Goal: Navigation & Orientation: Find specific page/section

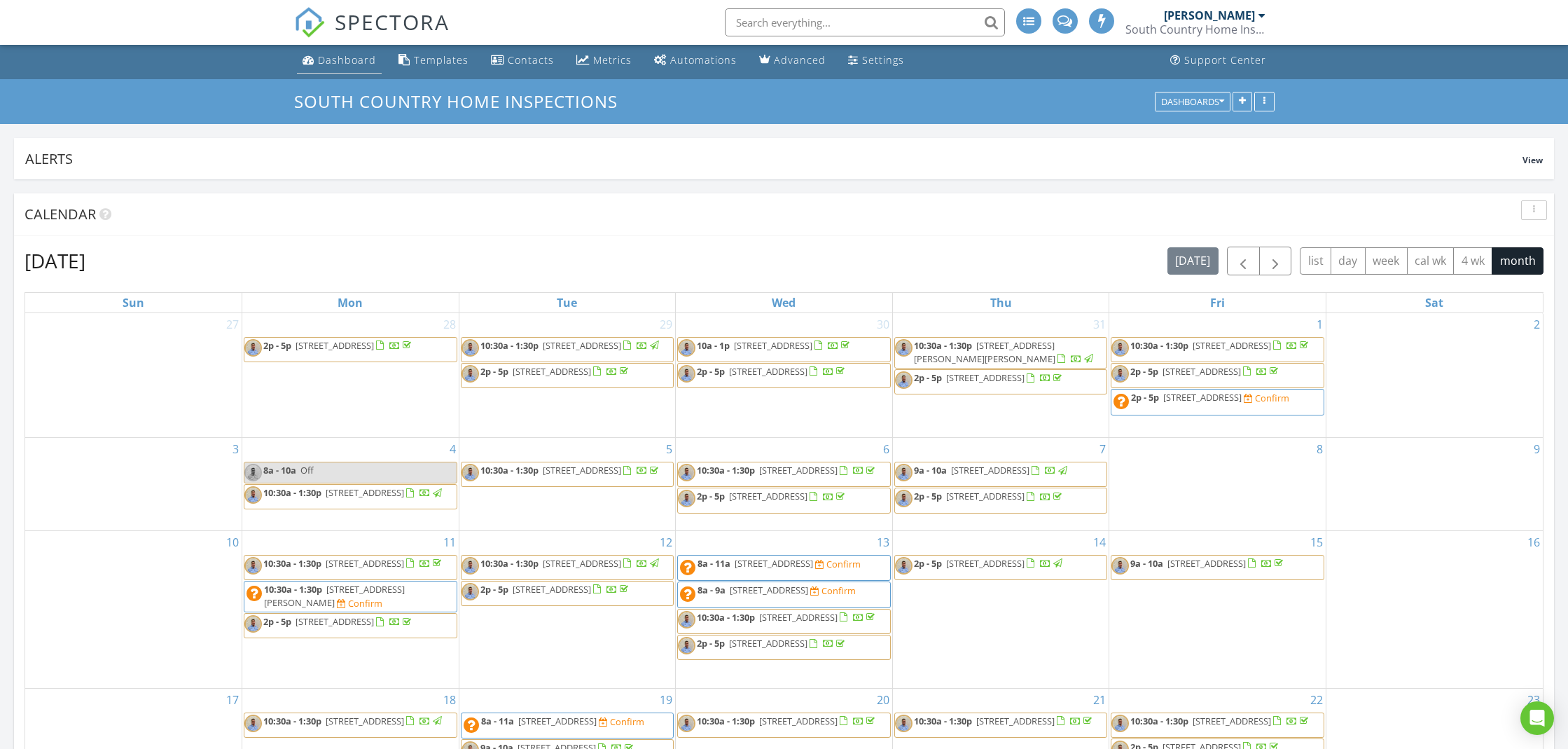
click at [331, 63] on div "Dashboard" at bounding box center [346, 59] width 58 height 13
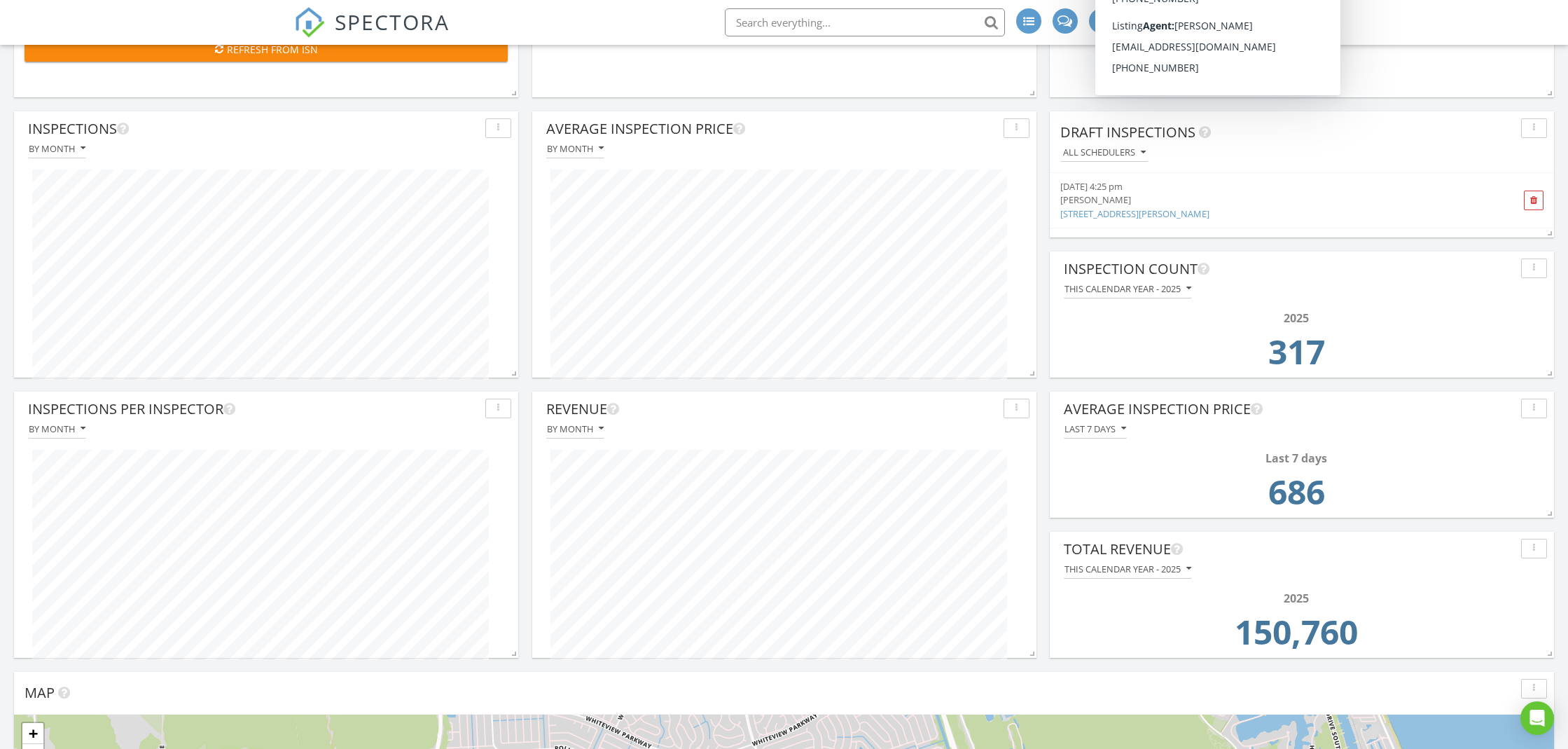
scroll to position [1101, 0]
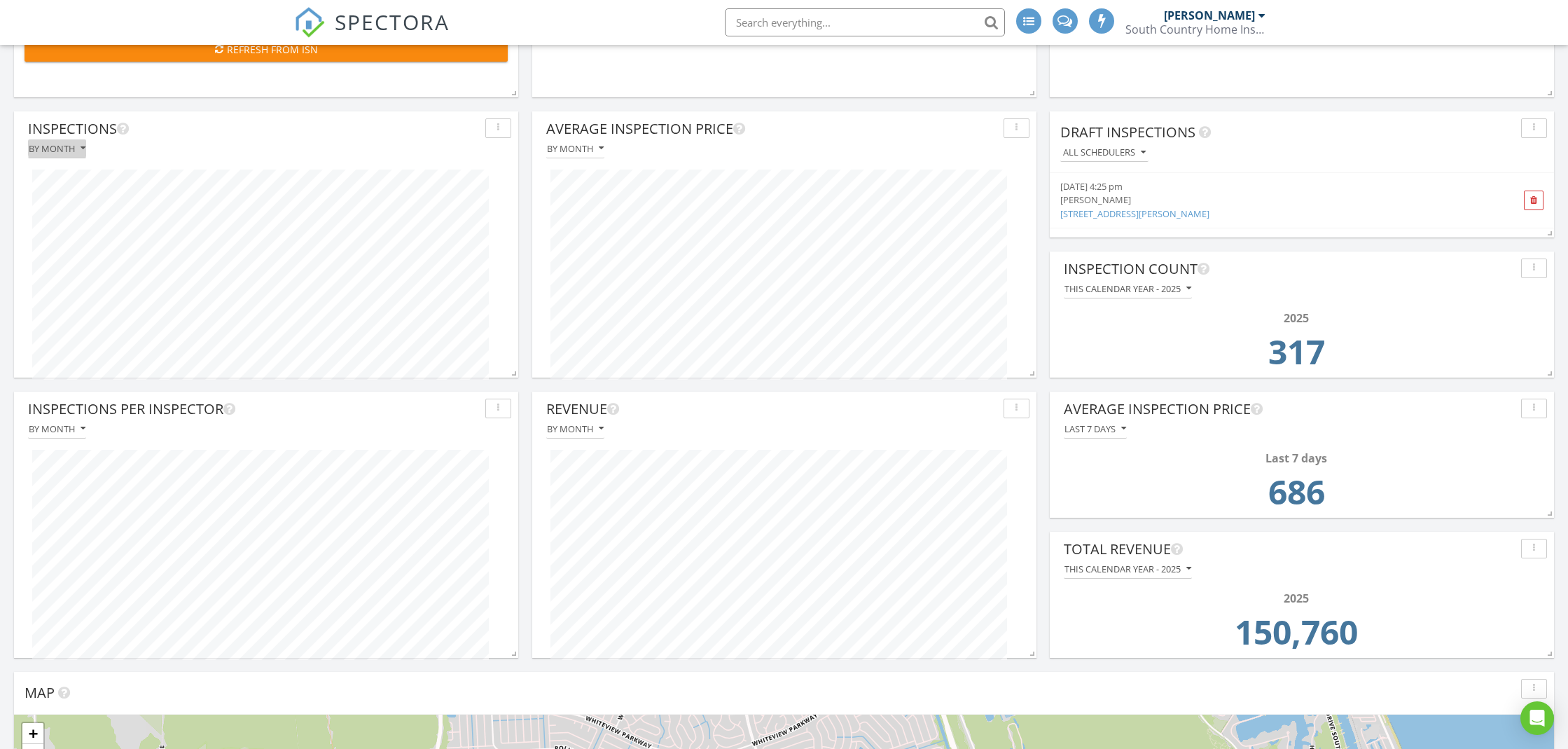
click at [78, 147] on div "By month" at bounding box center [57, 148] width 57 height 9
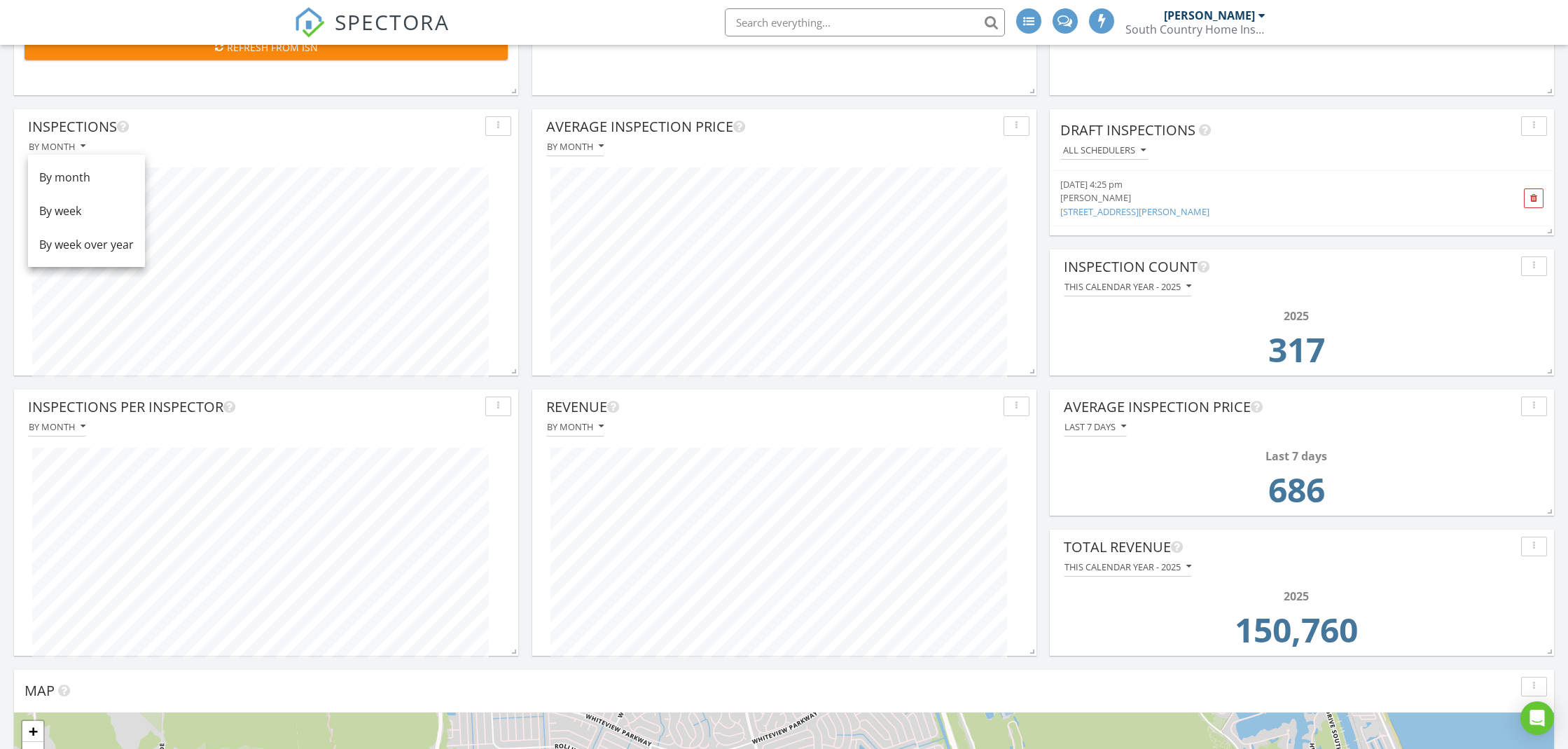
click at [84, 209] on div "By week" at bounding box center [87, 211] width 95 height 17
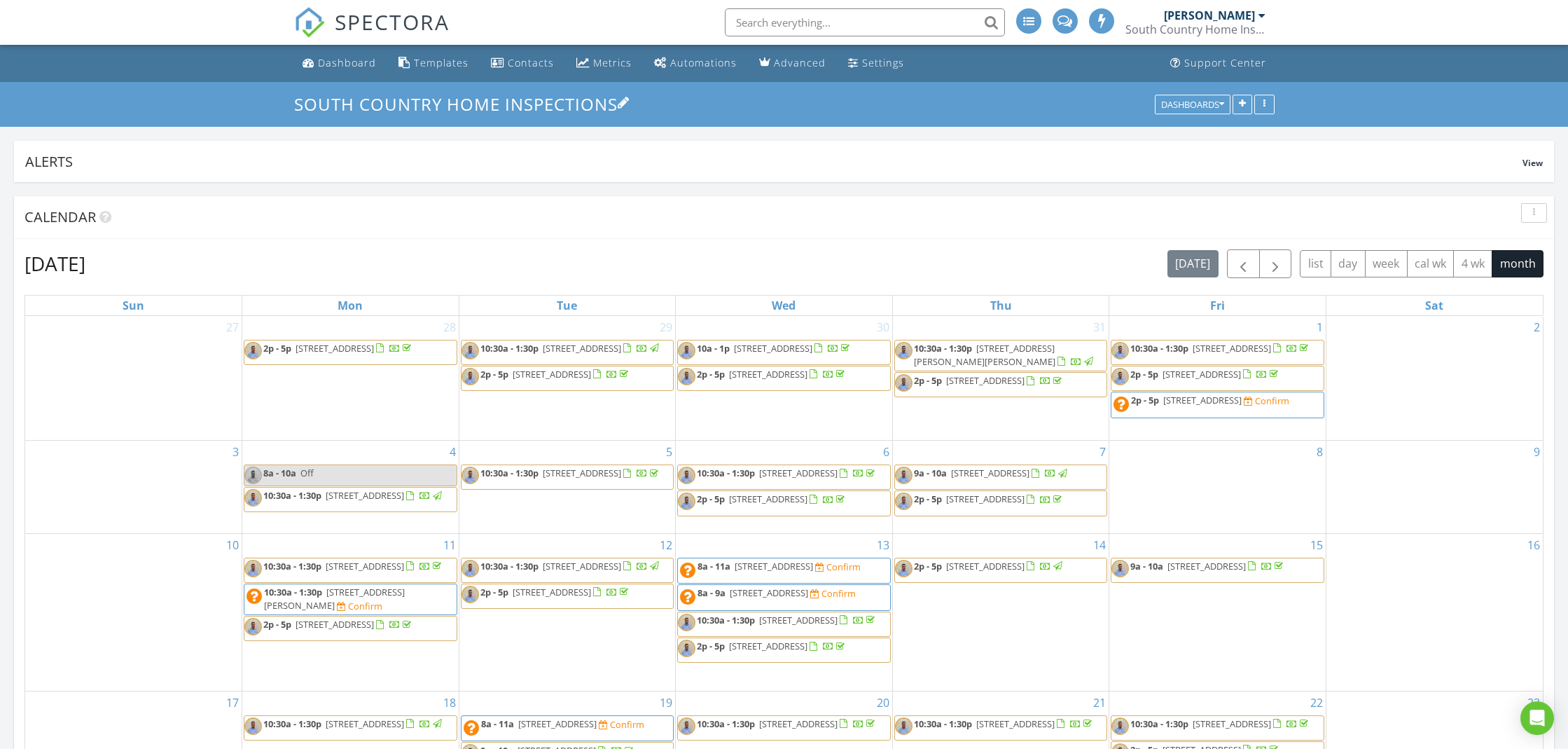
scroll to position [0, 0]
click at [342, 61] on div "Dashboard" at bounding box center [346, 62] width 58 height 13
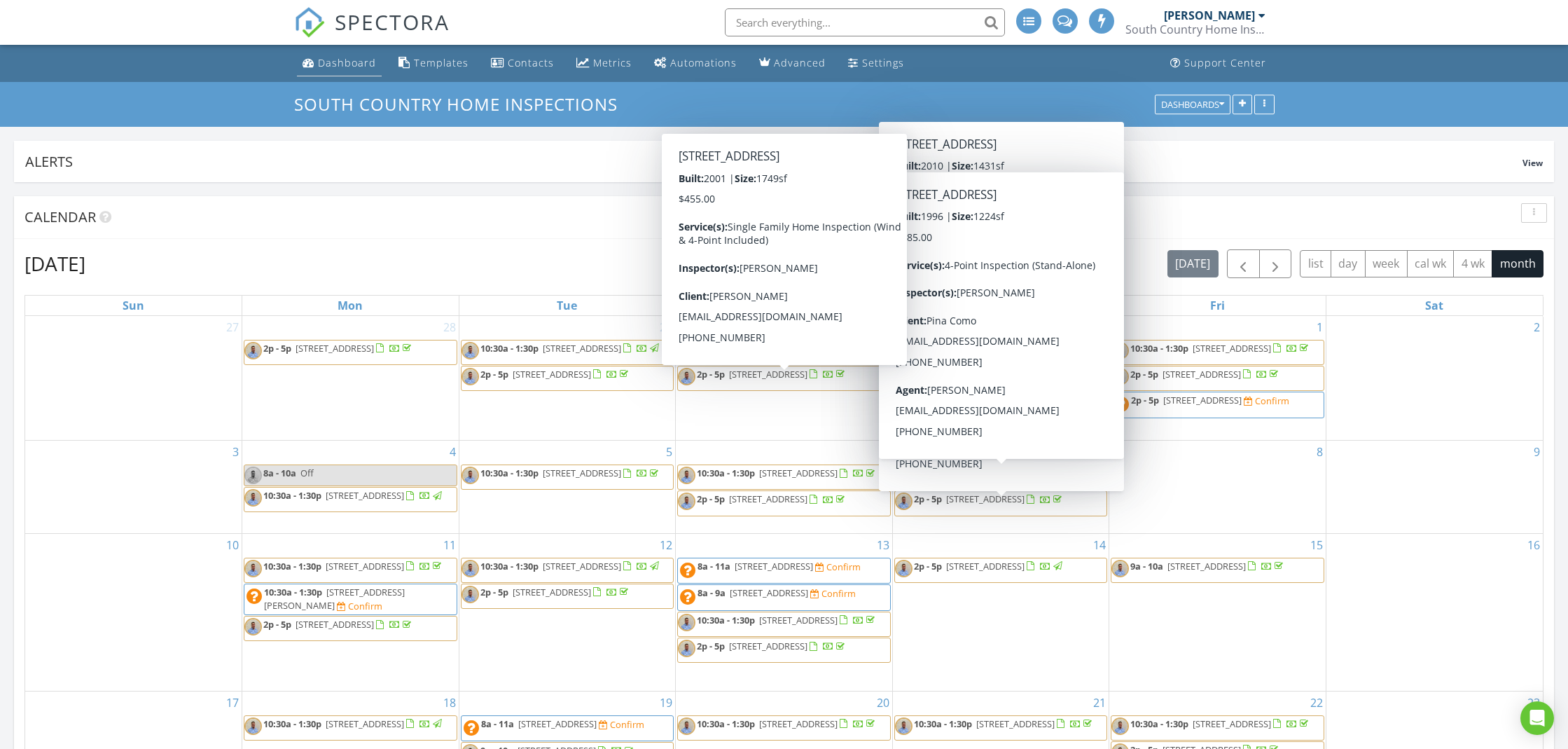
click at [329, 58] on div "Dashboard" at bounding box center [346, 62] width 58 height 13
